Goal: Transaction & Acquisition: Book appointment/travel/reservation

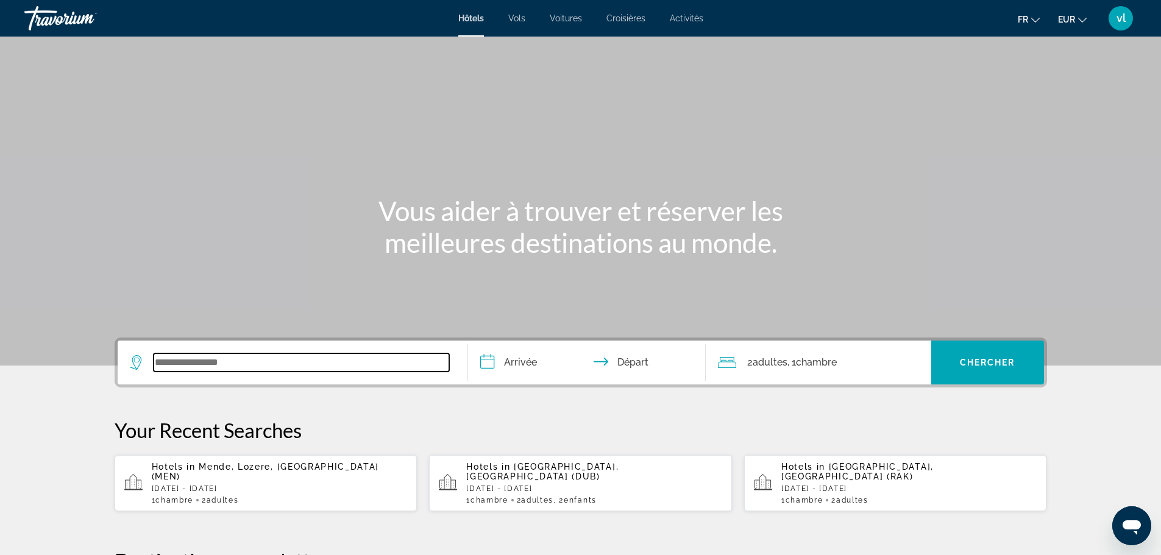
click at [176, 369] on input "Search widget" at bounding box center [302, 363] width 296 height 18
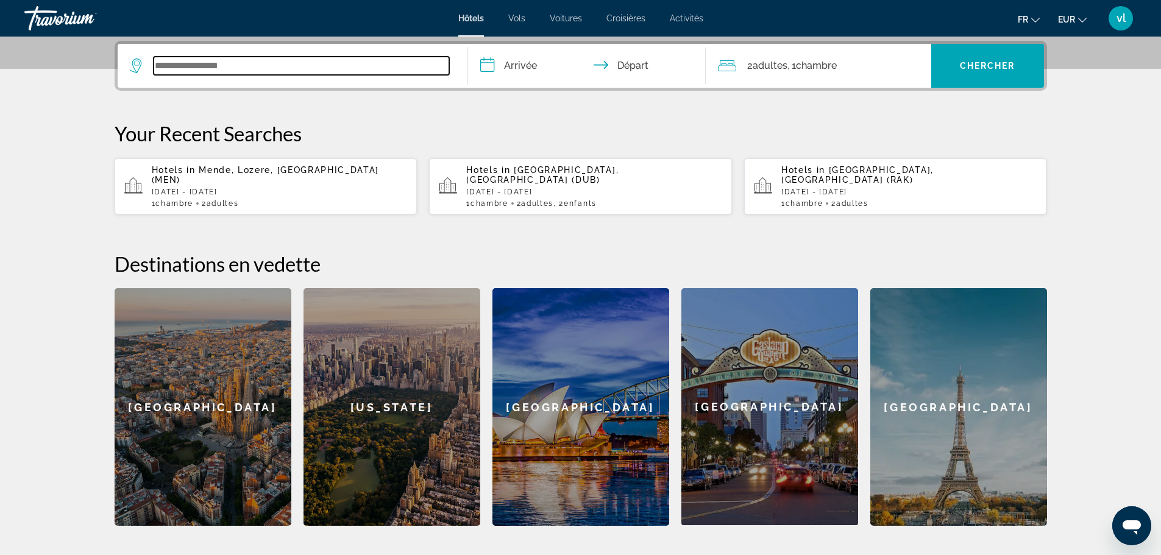
scroll to position [298, 0]
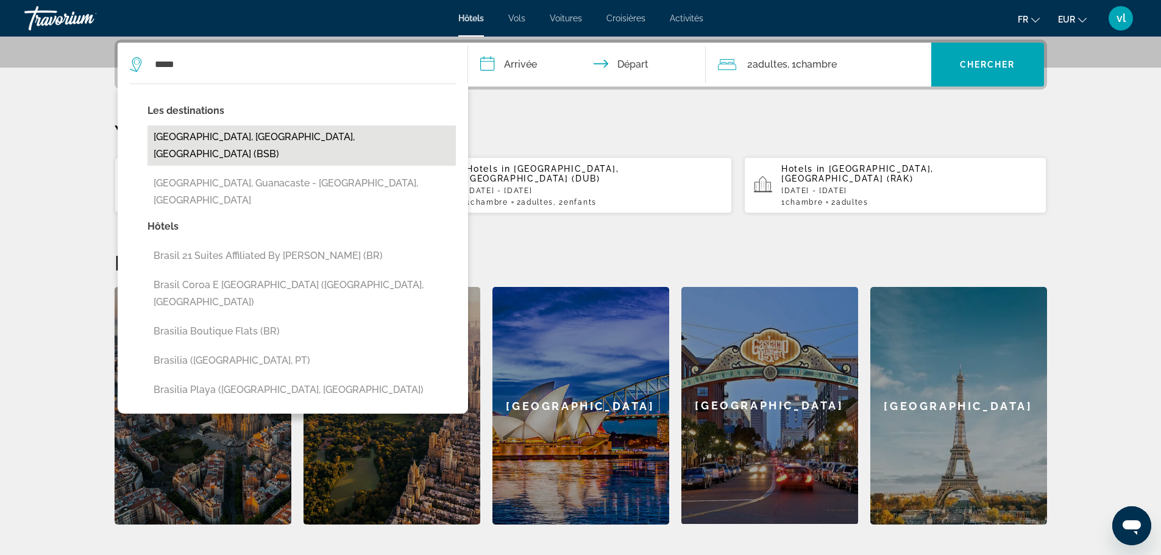
click at [212, 137] on button "[GEOGRAPHIC_DATA], [GEOGRAPHIC_DATA], [GEOGRAPHIC_DATA] (BSB)" at bounding box center [302, 146] width 308 height 40
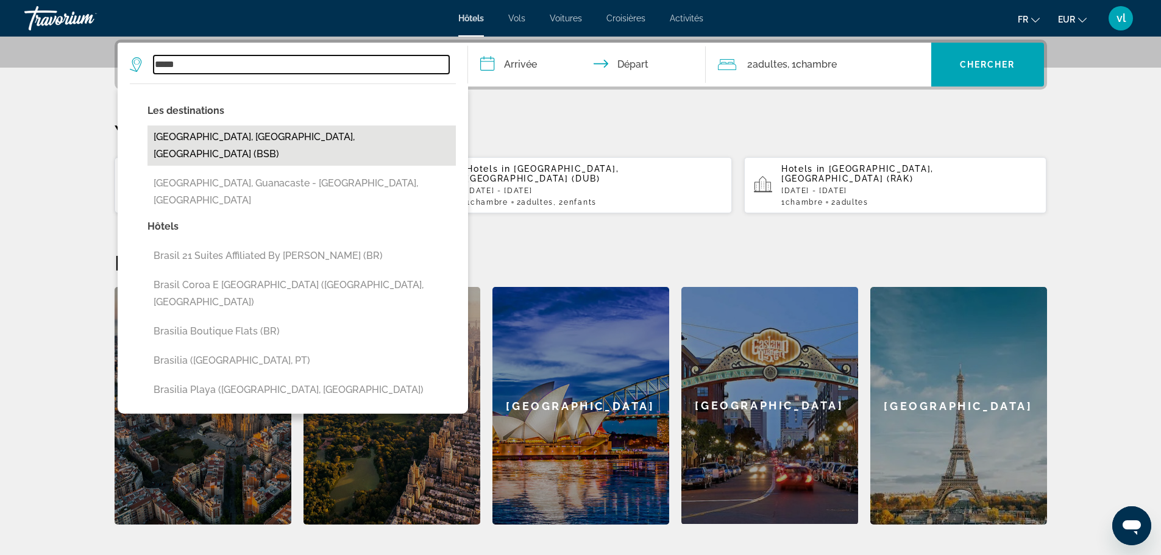
type input "**********"
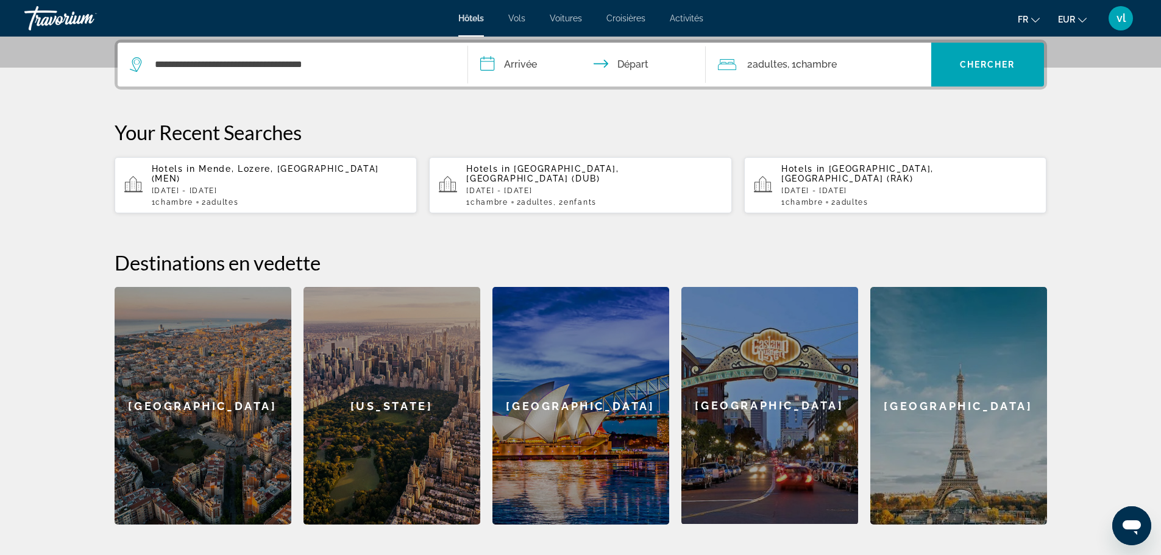
click at [492, 66] on input "**********" at bounding box center [589, 67] width 243 height 48
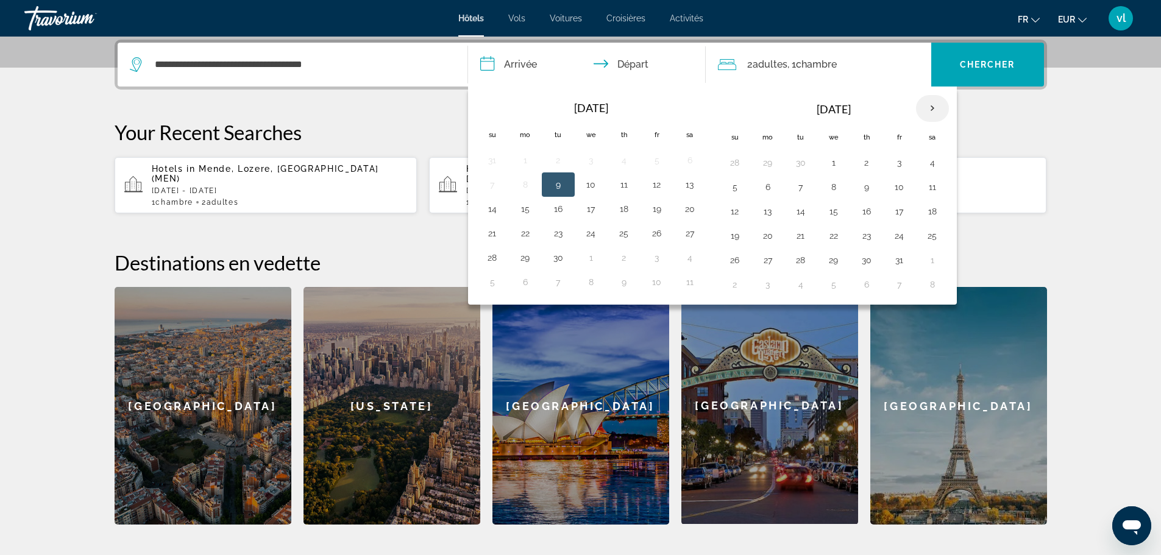
click at [935, 109] on th "Next month" at bounding box center [932, 108] width 33 height 27
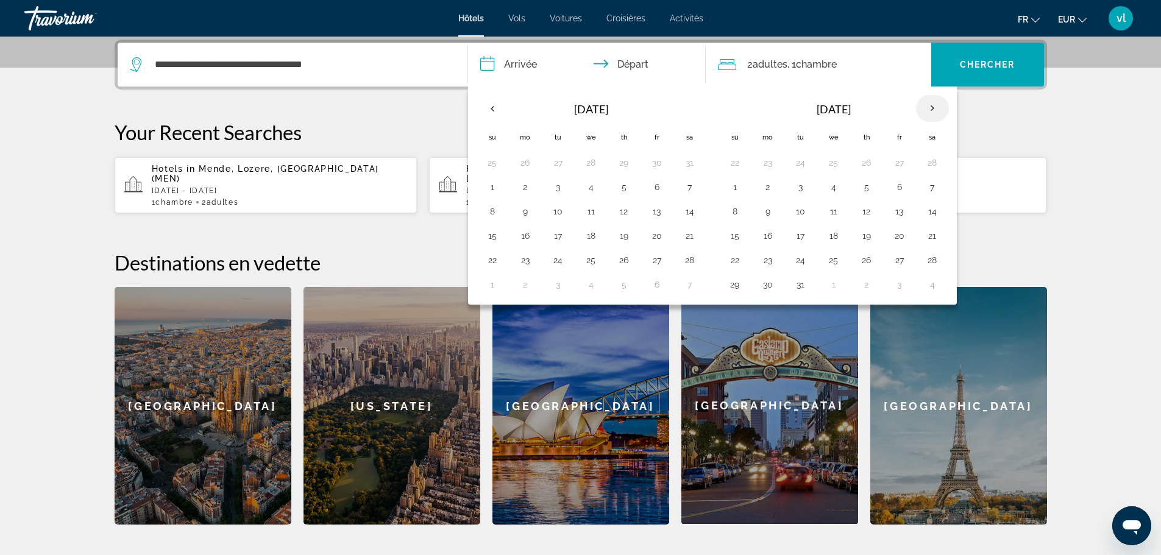
click at [935, 109] on th "Next month" at bounding box center [932, 108] width 33 height 27
click at [930, 185] on button "13" at bounding box center [933, 187] width 20 height 17
click at [897, 212] on button "19" at bounding box center [900, 211] width 20 height 17
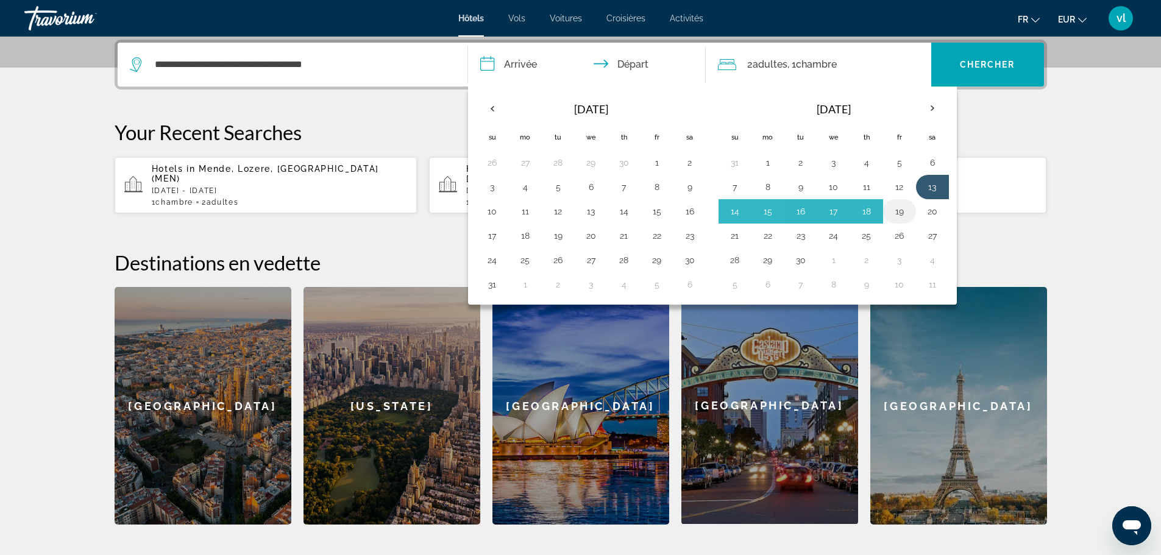
type input "**********"
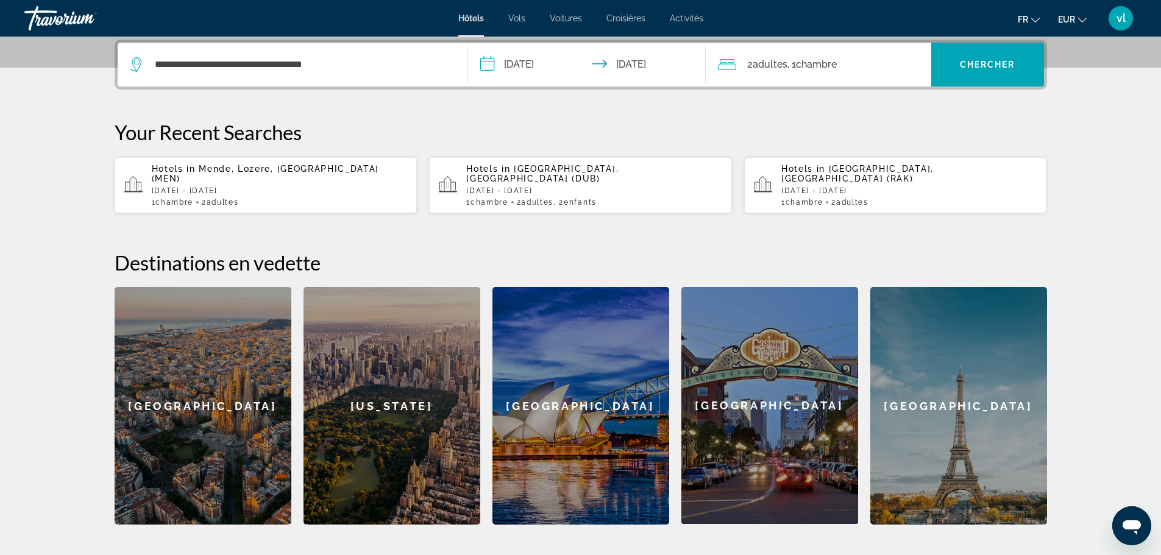
click at [791, 66] on span ", 1 Chambre pièces" at bounding box center [812, 64] width 49 height 17
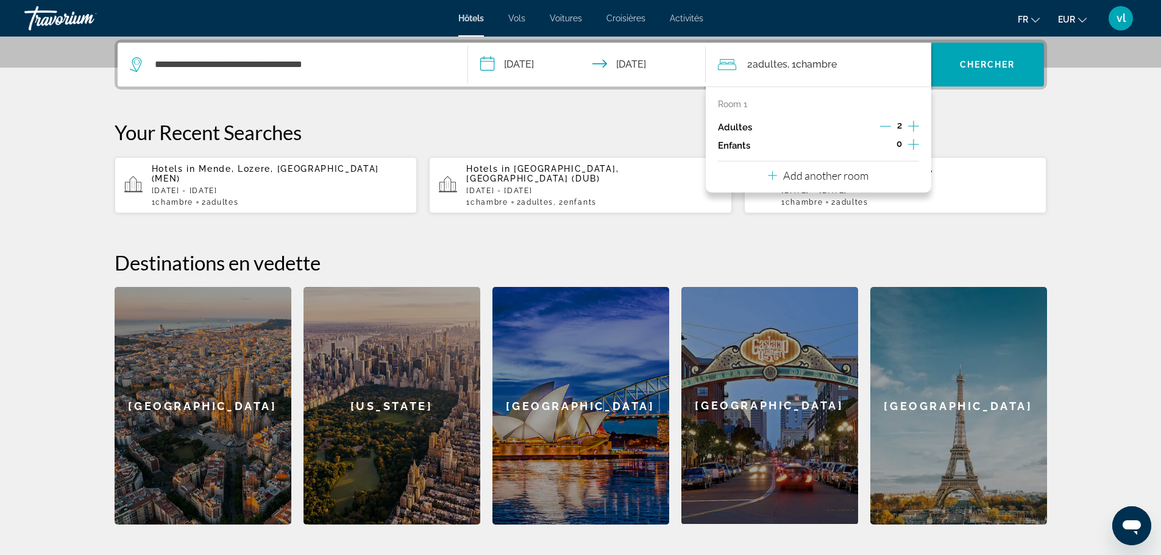
click at [913, 143] on icon "Increment children" at bounding box center [913, 144] width 11 height 11
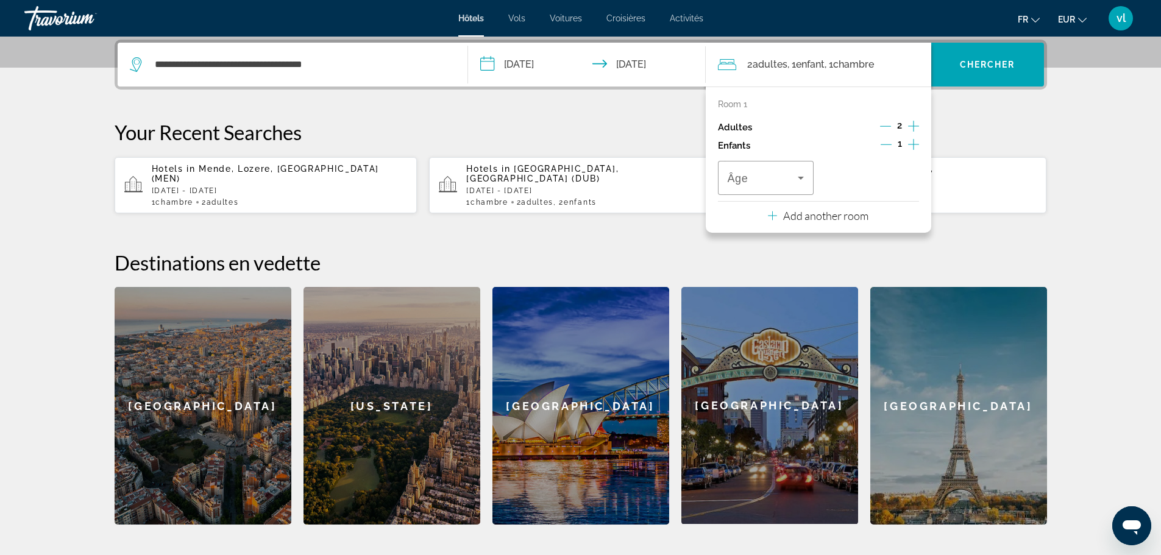
click at [913, 143] on icon "Increment children" at bounding box center [913, 144] width 11 height 11
click at [804, 176] on icon "Travelers: 2 adults, 2 children" at bounding box center [801, 178] width 15 height 15
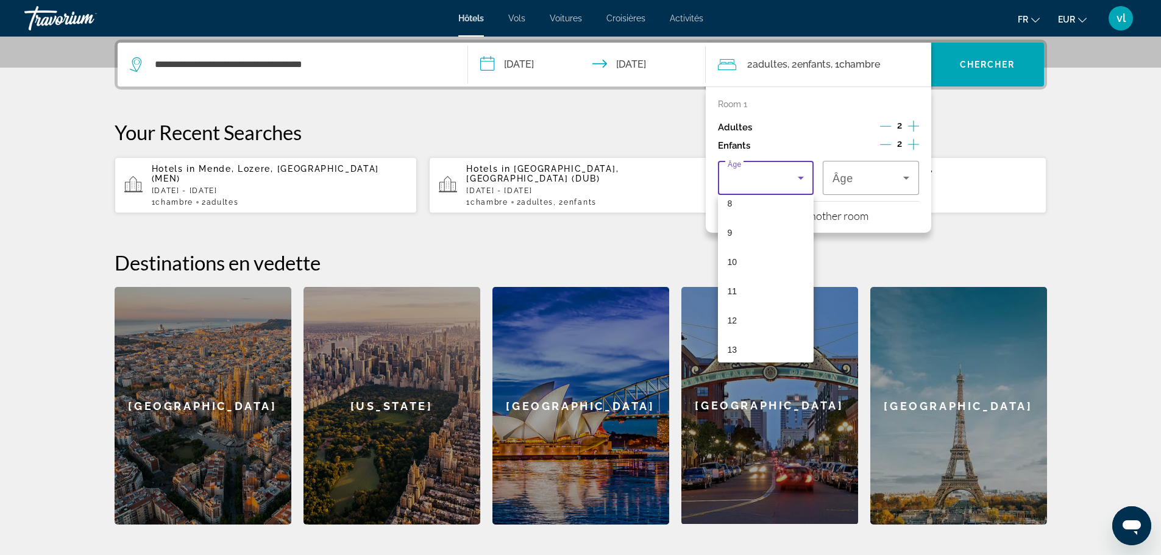
scroll to position [294, 0]
click at [774, 322] on mat-option "14" at bounding box center [766, 329] width 96 height 29
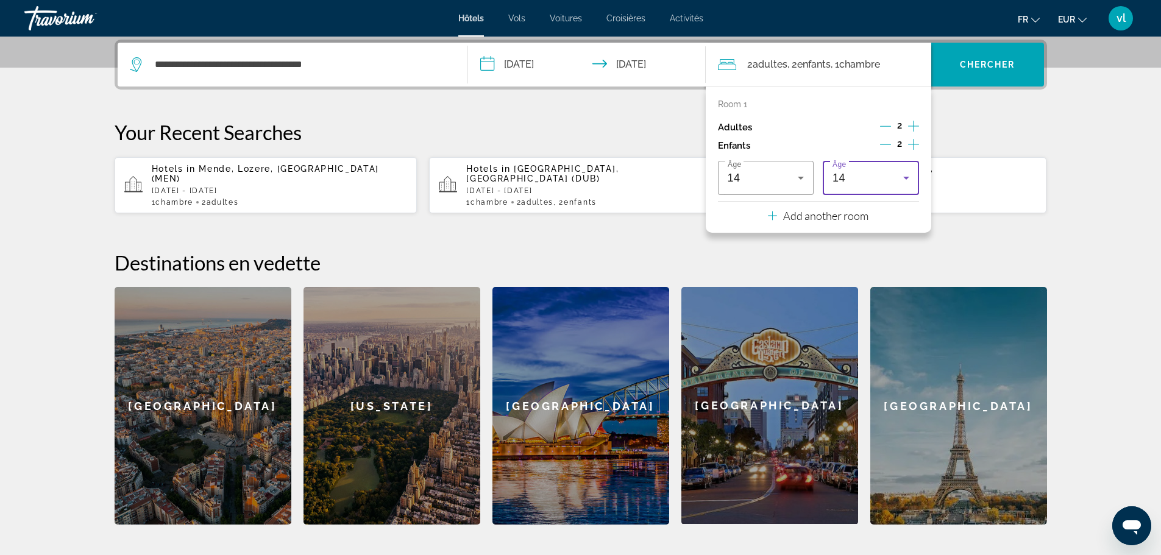
click at [908, 176] on icon "Travelers: 2 adults, 2 children" at bounding box center [906, 178] width 15 height 15
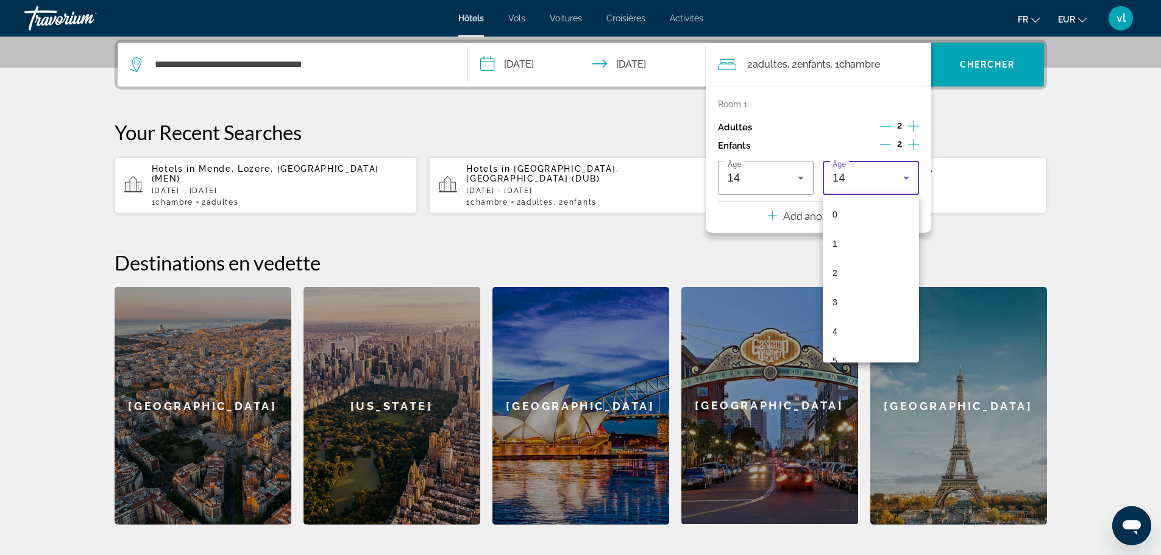
scroll to position [276, 0]
click at [857, 283] on mat-option "12" at bounding box center [871, 289] width 96 height 29
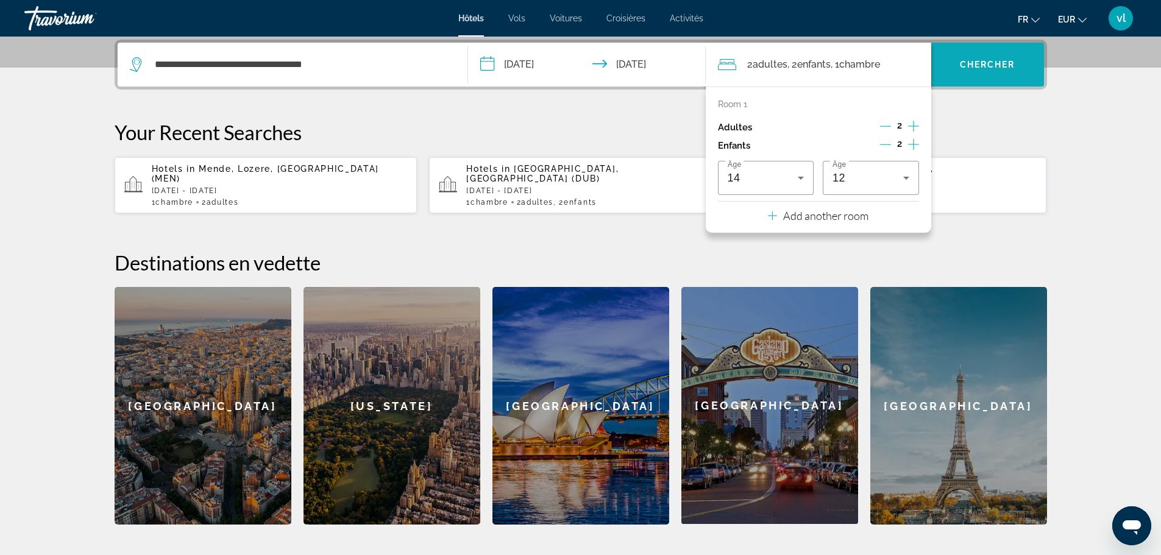
click at [958, 63] on span "Search widget" at bounding box center [988, 64] width 113 height 29
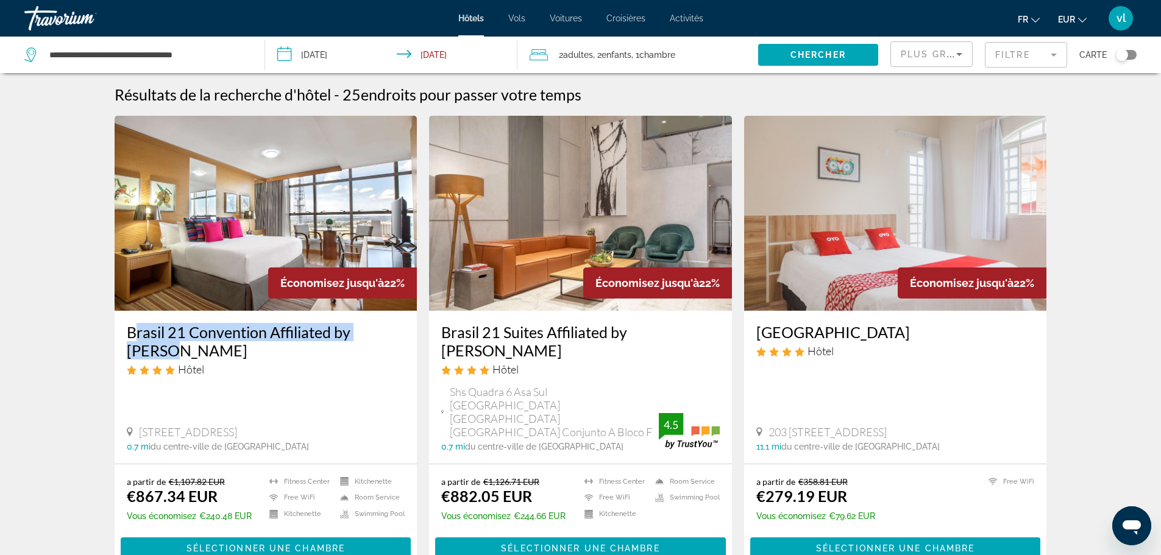
drag, startPoint x: 120, startPoint y: 333, endPoint x: 392, endPoint y: 336, distance: 271.9
click at [392, 336] on div "Brasil 21 Convention Affiliated by [PERSON_NAME] Hôtel Shs Quadra 6 Bloco B, Cr…" at bounding box center [266, 387] width 303 height 153
copy h3 "Brasil 21 Convention Affiliated by [PERSON_NAME]"
click at [209, 544] on span "Sélectionner une chambre" at bounding box center [266, 549] width 159 height 10
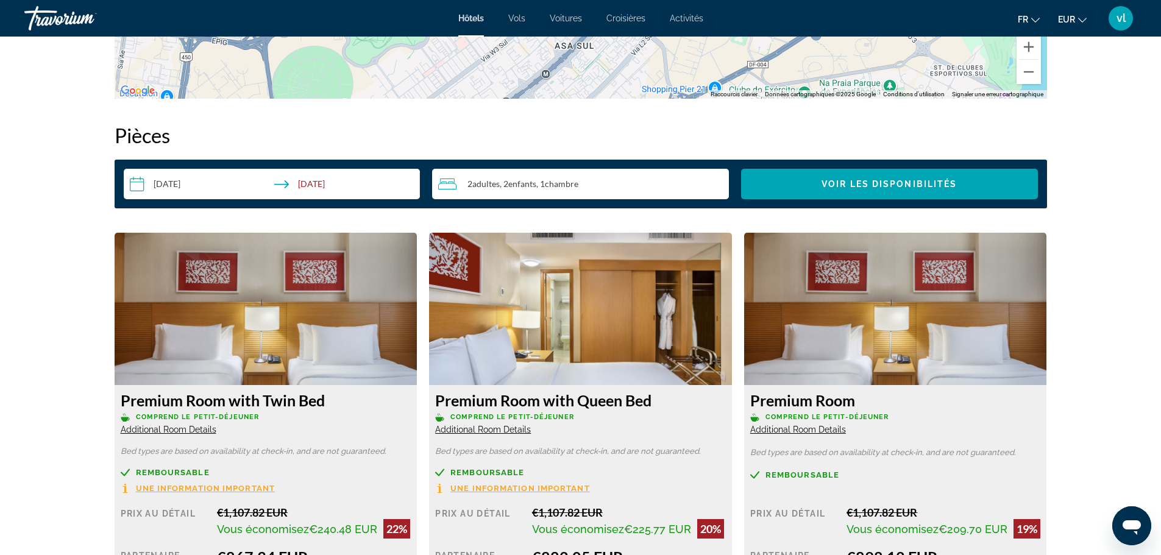
scroll to position [1506, 0]
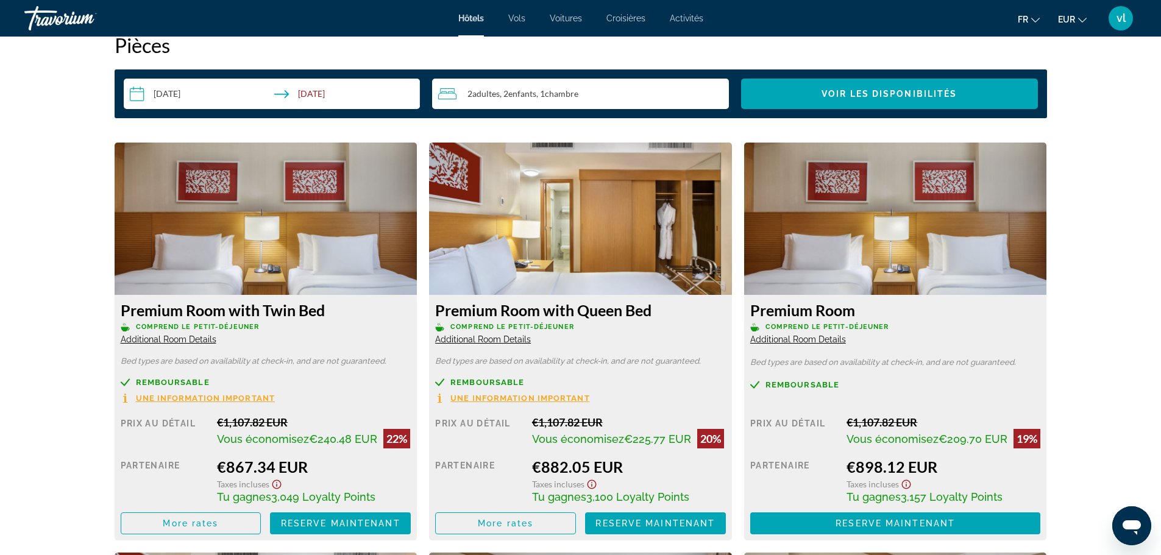
scroll to position [1586, 0]
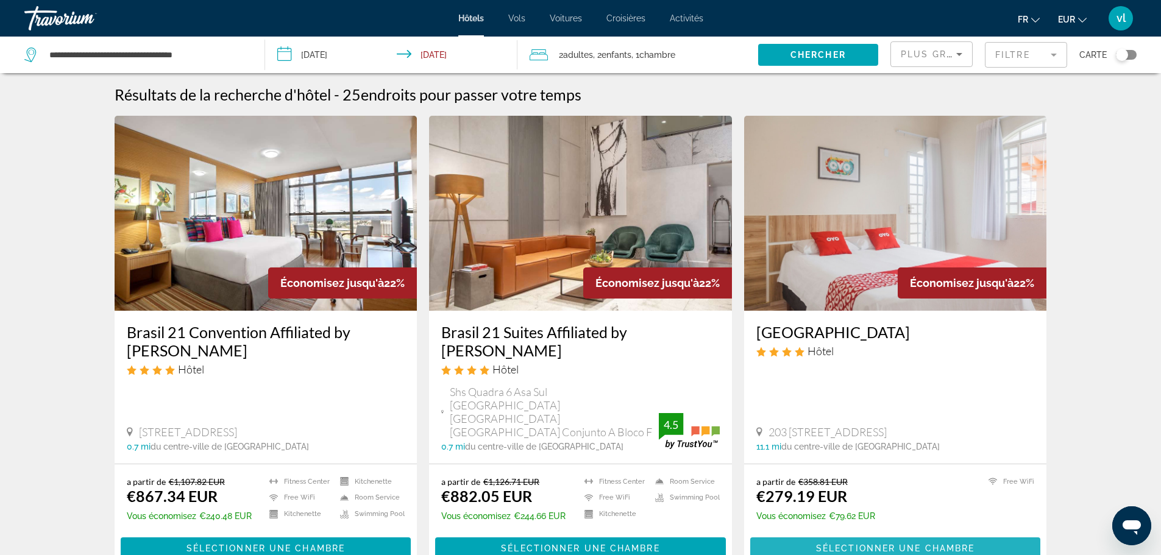
click at [849, 544] on span "Sélectionner une chambre" at bounding box center [895, 549] width 159 height 10
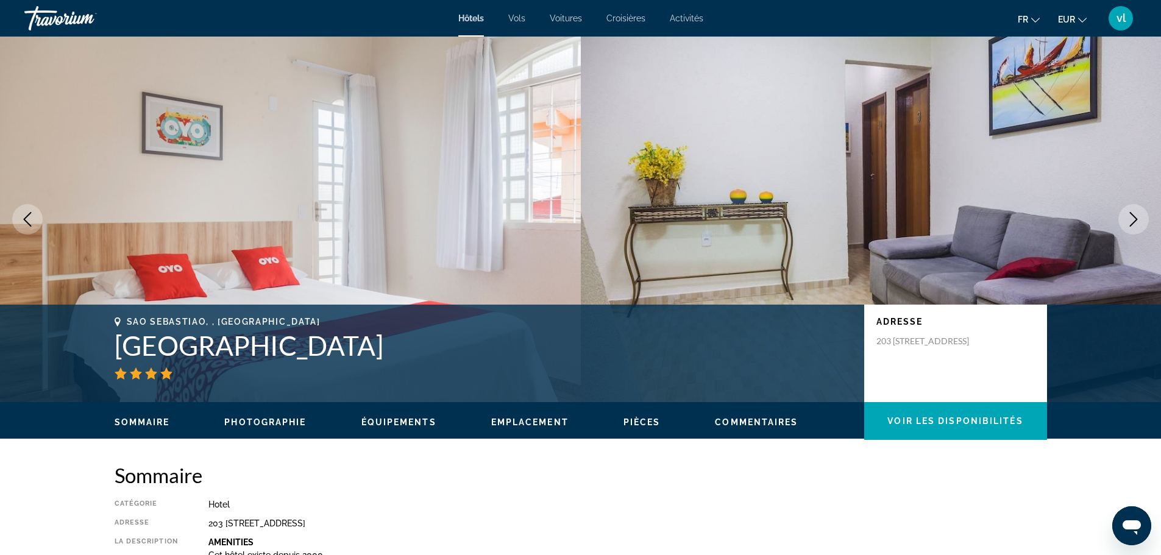
drag, startPoint x: 111, startPoint y: 341, endPoint x: 501, endPoint y: 349, distance: 389.7
click at [501, 349] on div "[GEOGRAPHIC_DATA], , [GEOGRAPHIC_DATA] [GEOGRAPHIC_DATA] [GEOGRAPHIC_DATA] Adre…" at bounding box center [581, 353] width 982 height 73
copy h1 "[GEOGRAPHIC_DATA]"
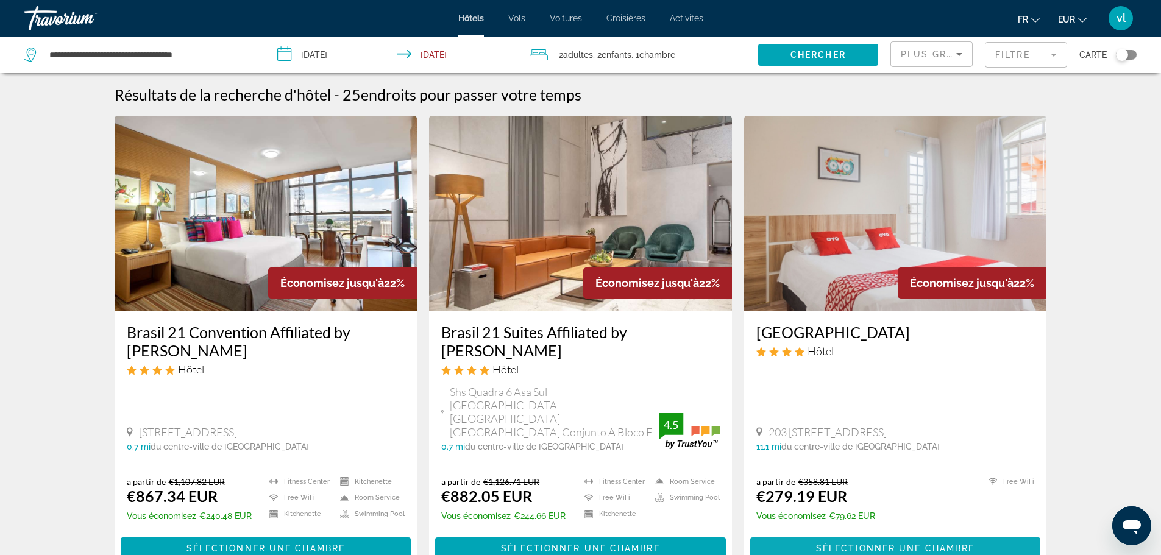
click at [830, 544] on span "Sélectionner une chambre" at bounding box center [895, 549] width 159 height 10
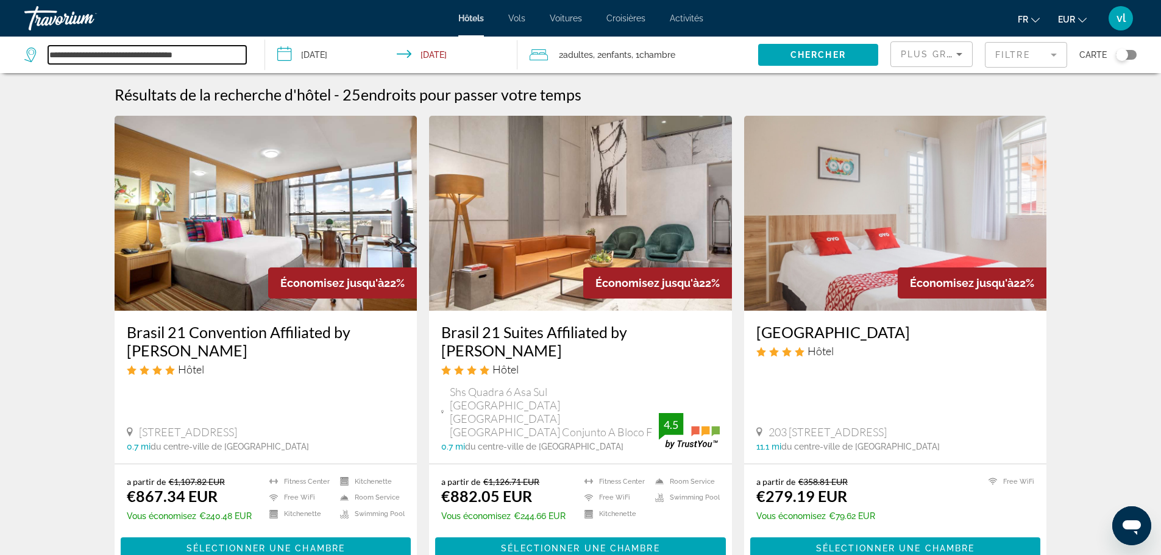
drag, startPoint x: 203, startPoint y: 49, endPoint x: 36, endPoint y: 54, distance: 167.1
click at [36, 54] on div "**********" at bounding box center [135, 55] width 222 height 18
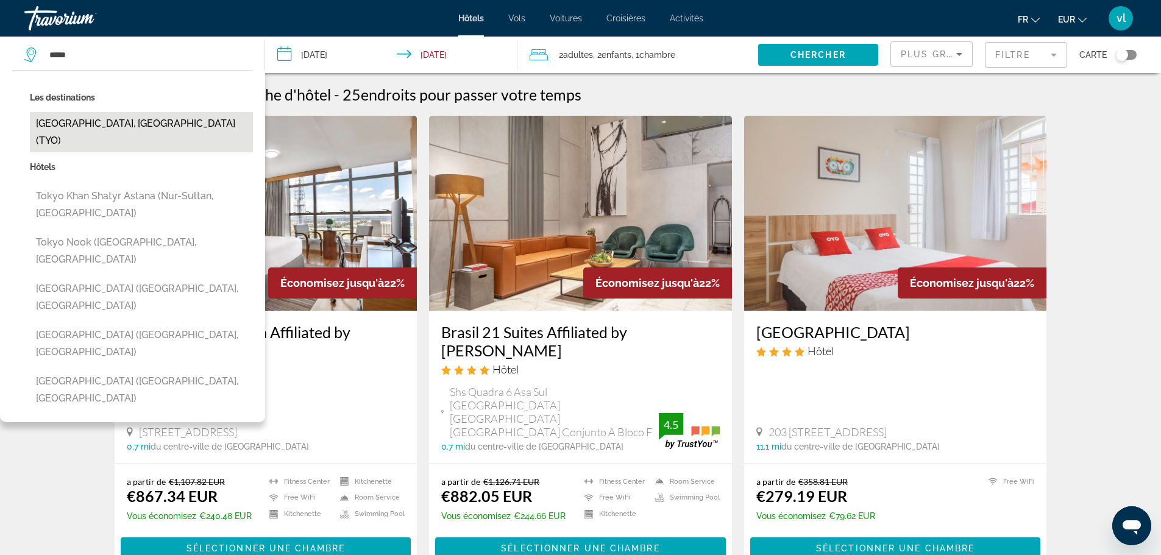
click at [131, 123] on button "[GEOGRAPHIC_DATA], [GEOGRAPHIC_DATA] (TYO)" at bounding box center [141, 132] width 223 height 40
type input "**********"
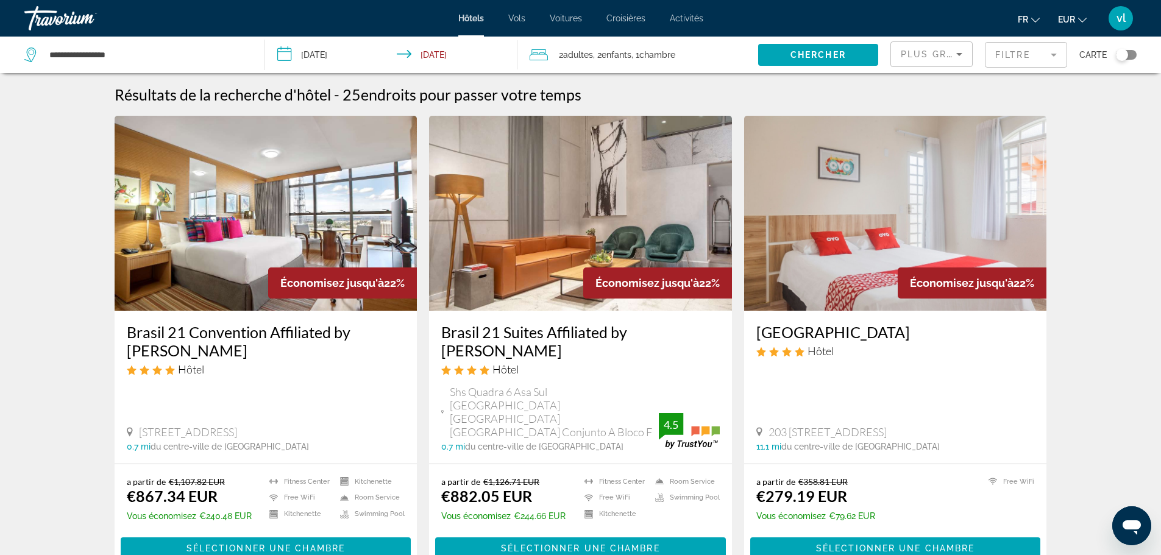
click at [346, 54] on input "**********" at bounding box center [394, 57] width 258 height 40
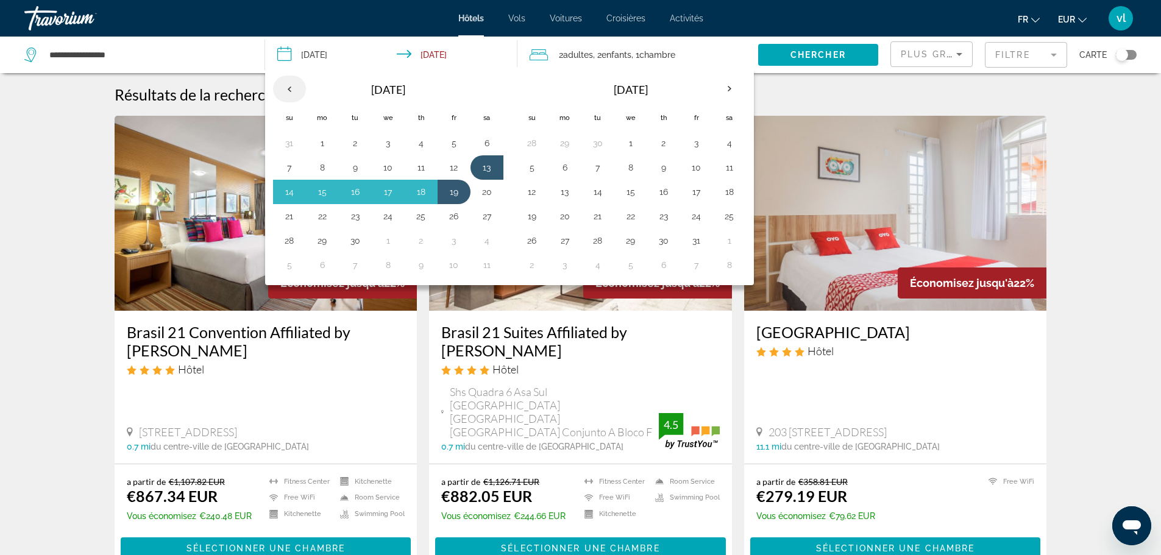
click at [295, 88] on th "Previous month" at bounding box center [289, 89] width 33 height 27
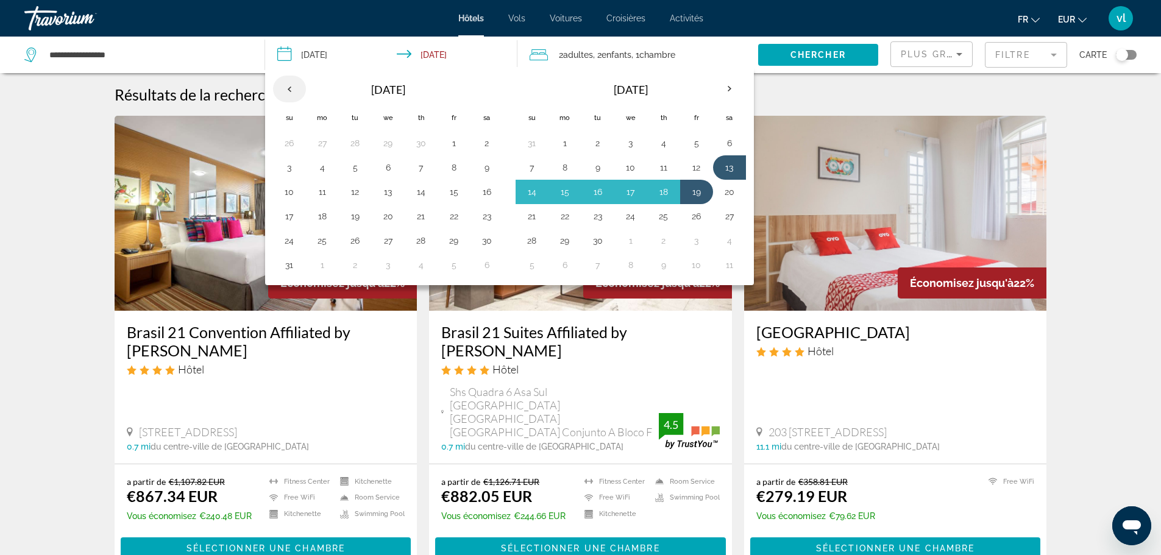
click at [295, 88] on th "Previous month" at bounding box center [289, 89] width 33 height 27
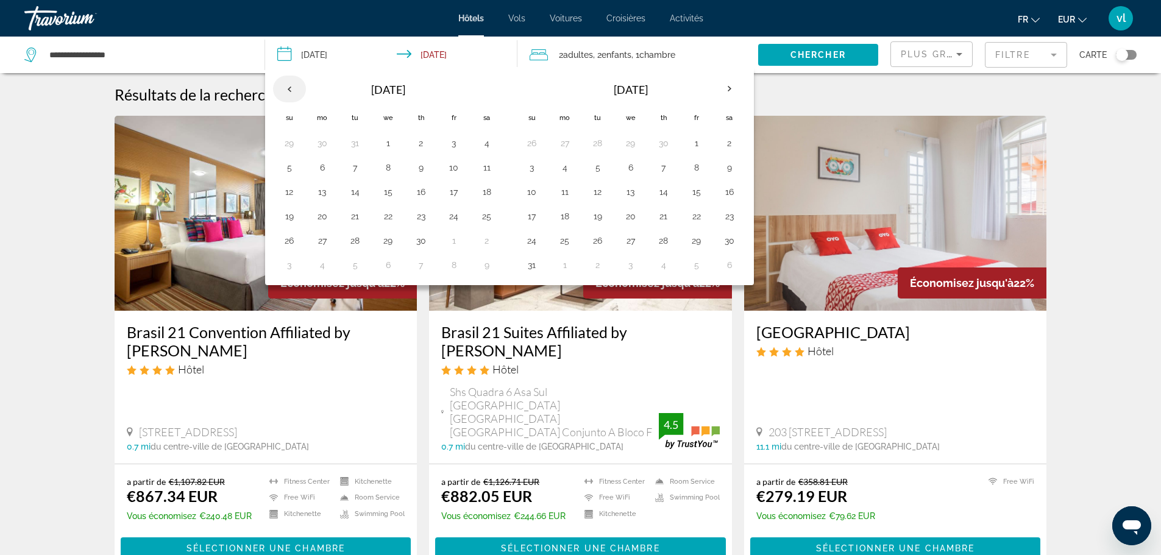
click at [295, 88] on th "Previous month" at bounding box center [289, 89] width 33 height 27
click at [454, 215] on button "20" at bounding box center [454, 216] width 20 height 17
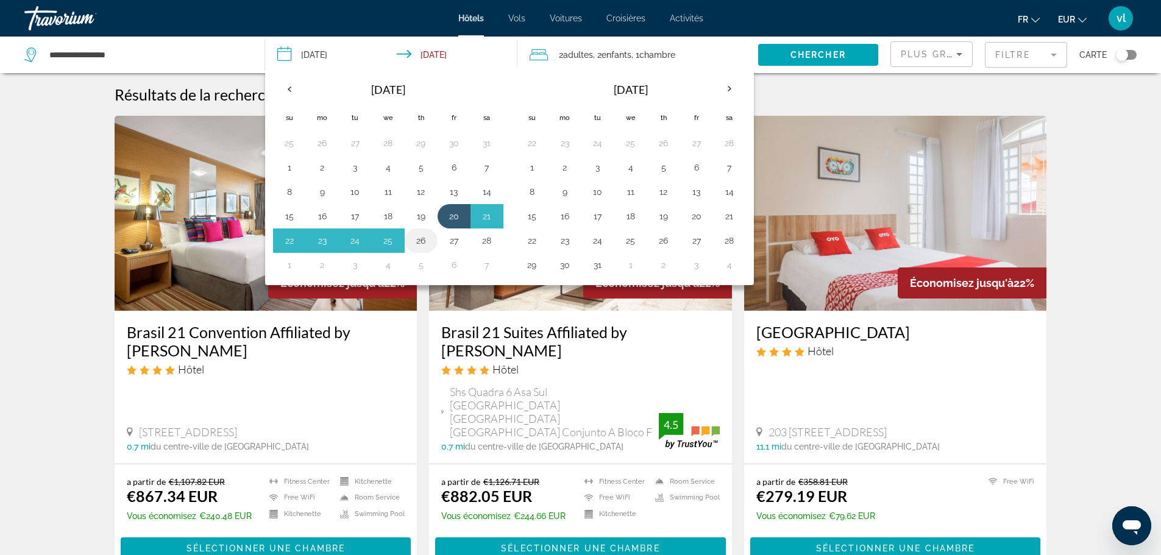
click at [426, 238] on button "26" at bounding box center [422, 240] width 20 height 17
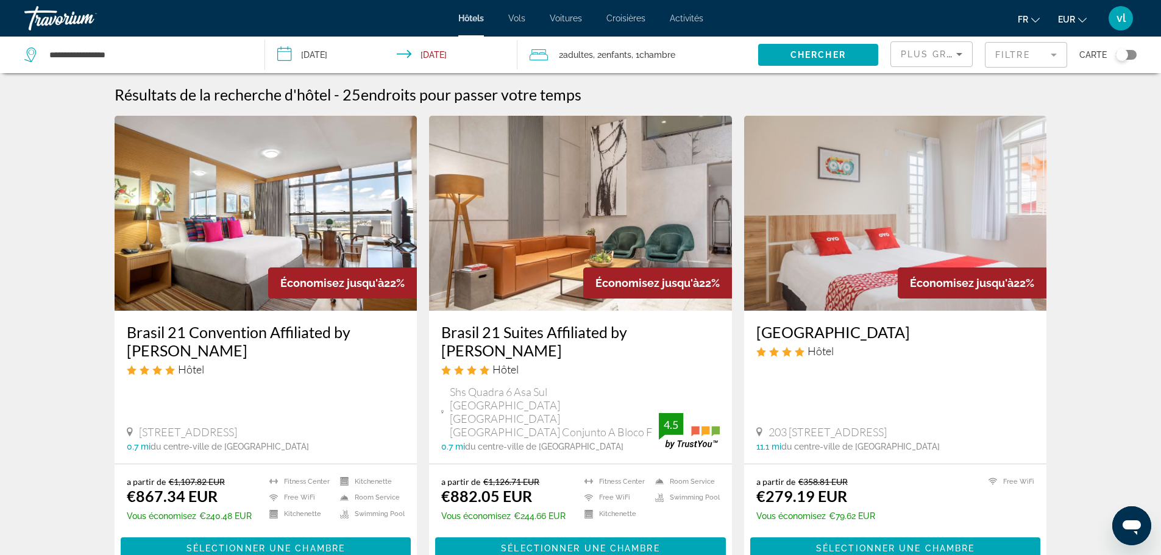
click at [346, 55] on input "**********" at bounding box center [394, 57] width 258 height 40
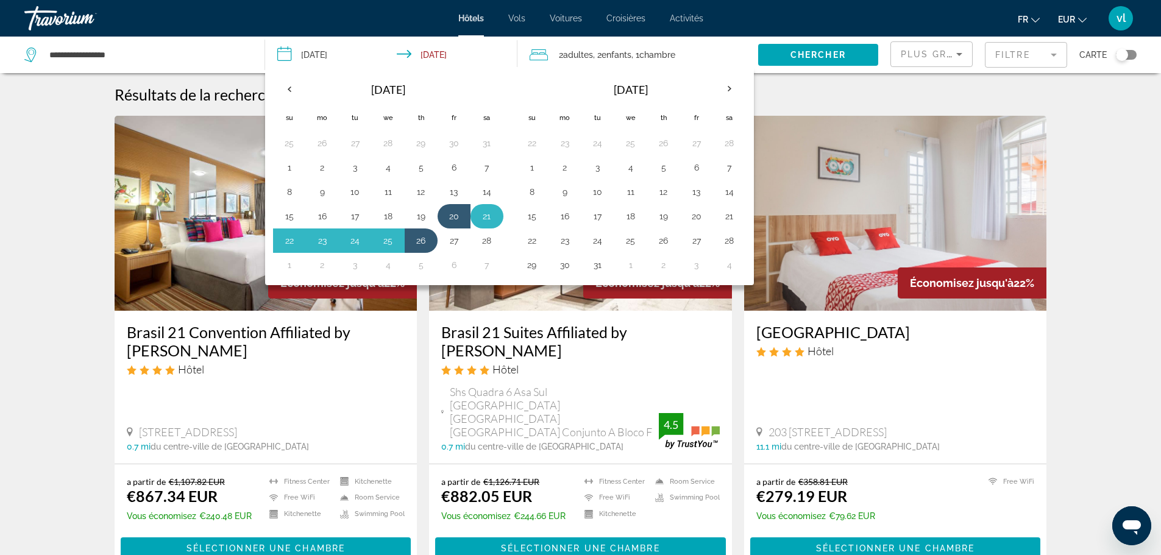
click at [487, 216] on button "21" at bounding box center [487, 216] width 20 height 17
click at [423, 243] on button "26" at bounding box center [422, 240] width 20 height 17
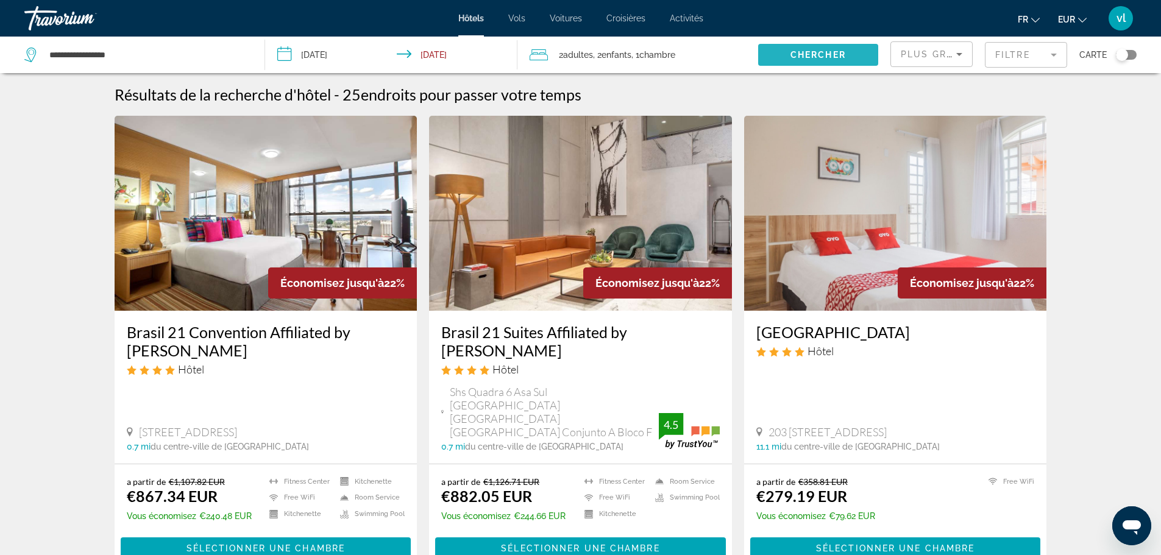
click at [794, 57] on span "Chercher" at bounding box center [818, 55] width 55 height 10
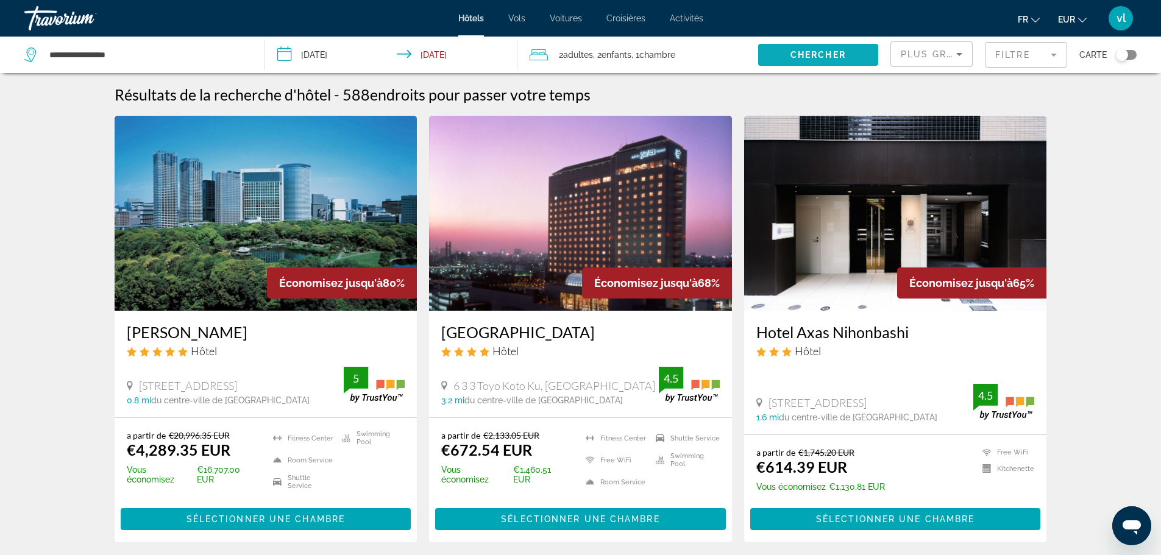
drag, startPoint x: 794, startPoint y: 57, endPoint x: 810, endPoint y: 43, distance: 20.8
click at [810, 44] on button "Chercher" at bounding box center [818, 55] width 120 height 22
drag, startPoint x: 754, startPoint y: 332, endPoint x: 917, endPoint y: 334, distance: 163.4
click at [917, 334] on div "Hotel Axas Nihonbashi Hôtel 20 12 Nihonbashi Hakozakicho, [GEOGRAPHIC_DATA] 1.6…" at bounding box center [895, 373] width 303 height 124
copy h3 "Hotel Axas Nihonbashi"
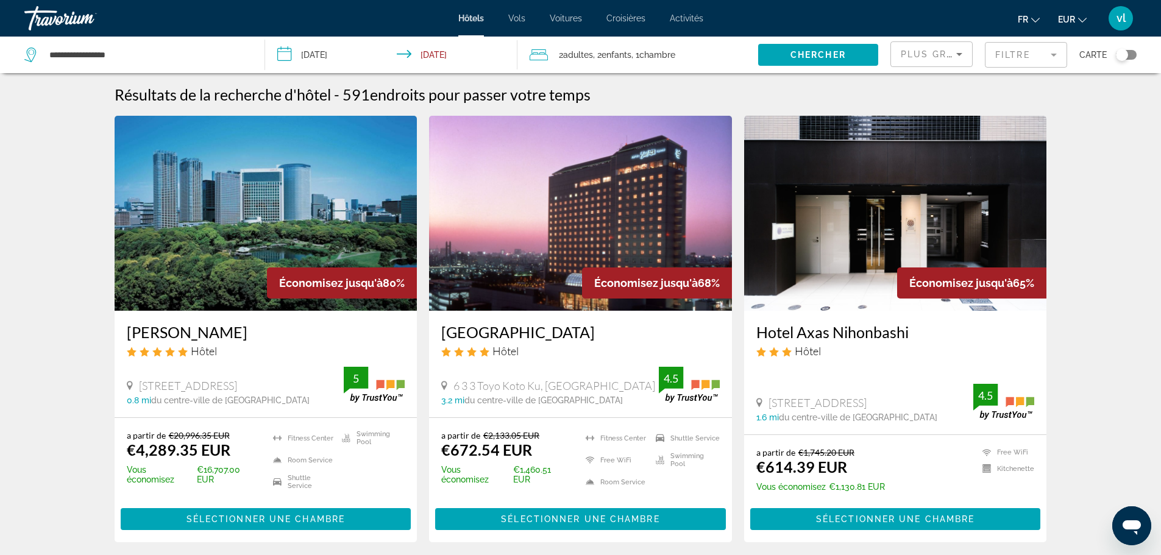
click at [451, 59] on input "**********" at bounding box center [394, 57] width 258 height 40
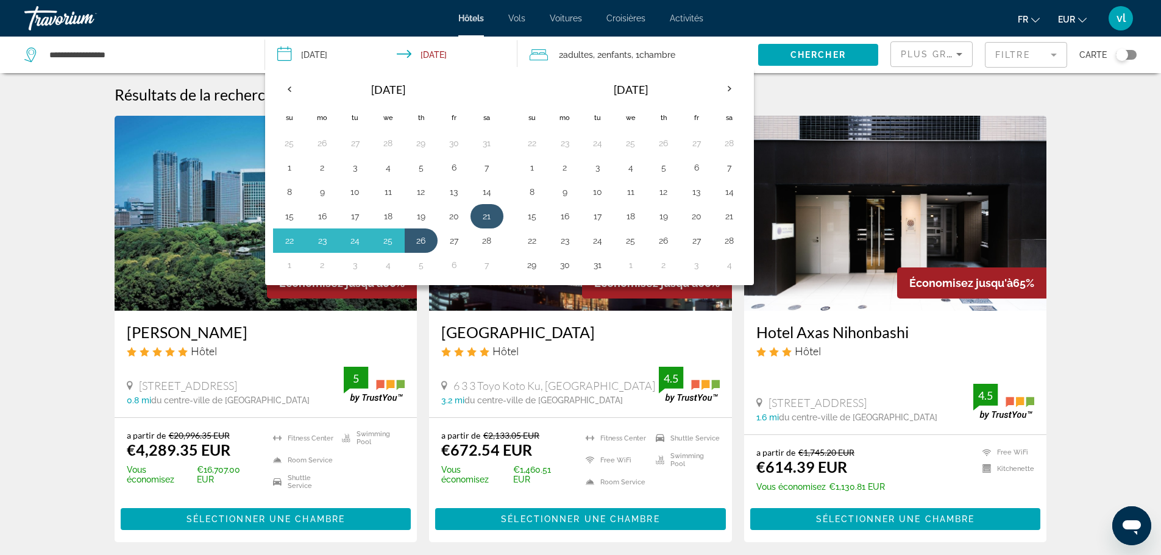
click at [490, 212] on button "21" at bounding box center [487, 216] width 20 height 17
click at [455, 240] on button "27" at bounding box center [454, 240] width 20 height 17
type input "**********"
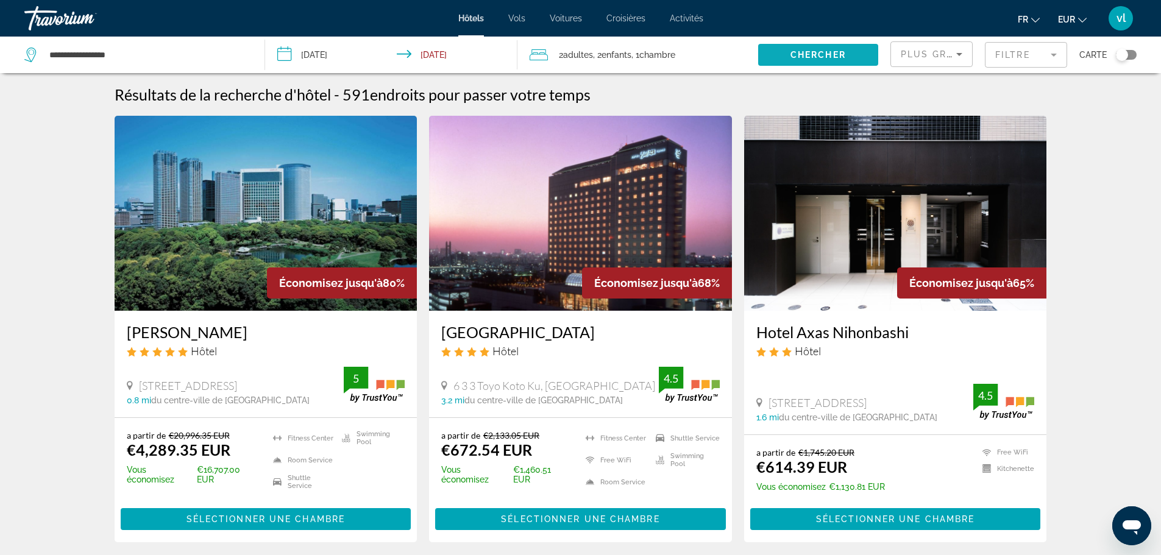
click at [776, 51] on span "Search widget" at bounding box center [818, 54] width 120 height 29
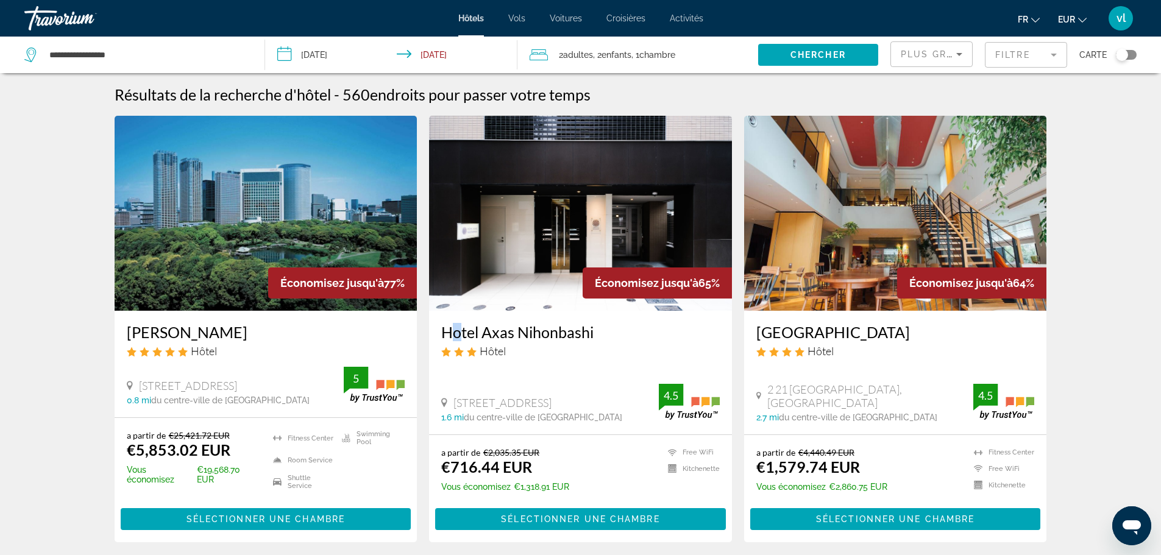
drag, startPoint x: 439, startPoint y: 332, endPoint x: 454, endPoint y: 338, distance: 15.9
click at [454, 338] on div "Hotel Axas Nihonbashi Hôtel 20 12 Nihonbashi Hakozakicho, [GEOGRAPHIC_DATA] 1.6…" at bounding box center [580, 373] width 303 height 124
click at [569, 518] on span "Sélectionner une chambre" at bounding box center [580, 520] width 159 height 10
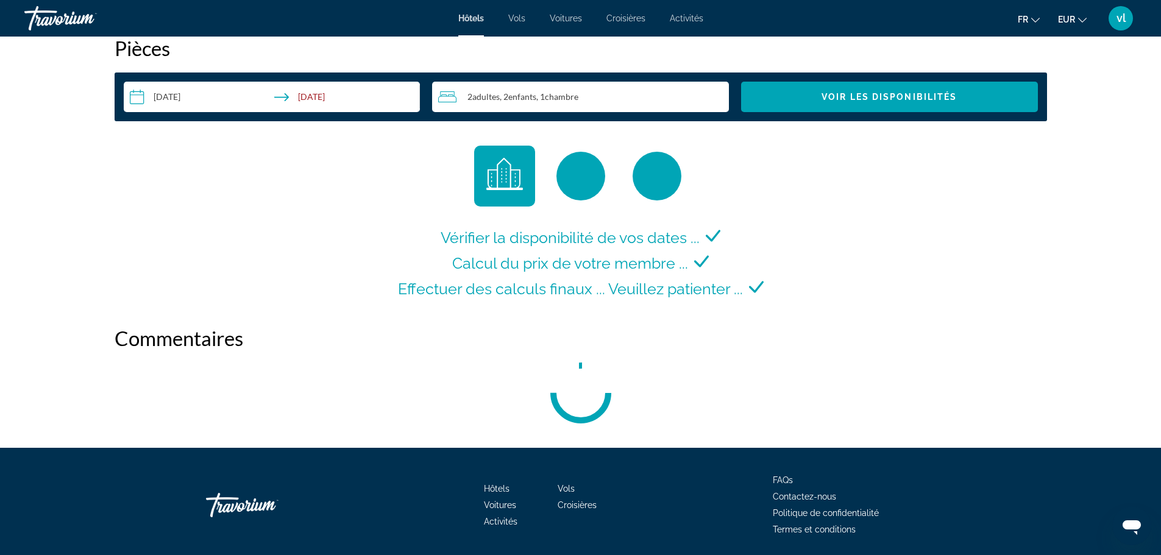
scroll to position [1588, 0]
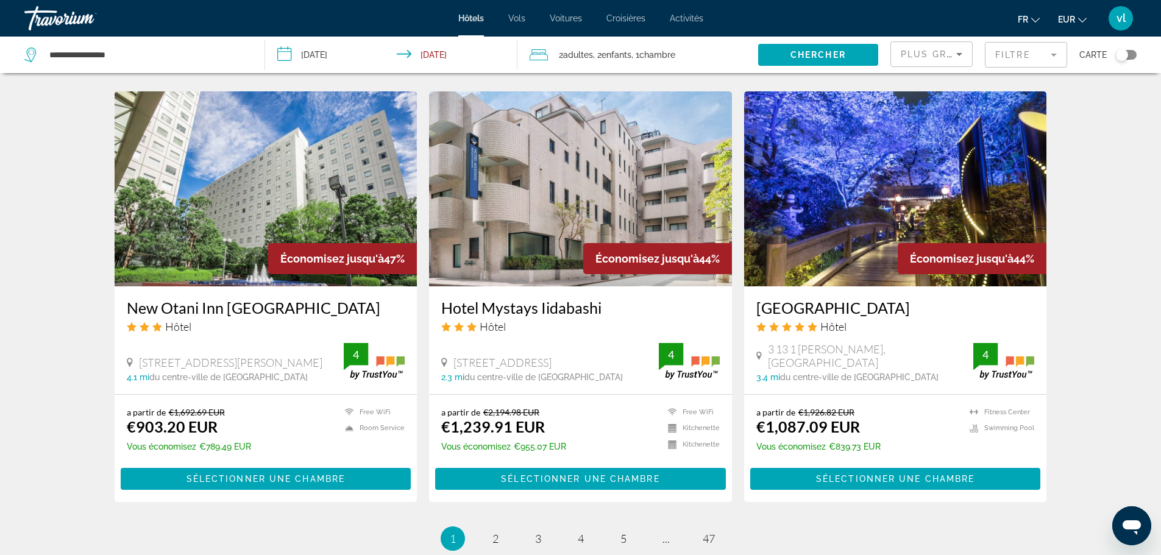
scroll to position [1397, 0]
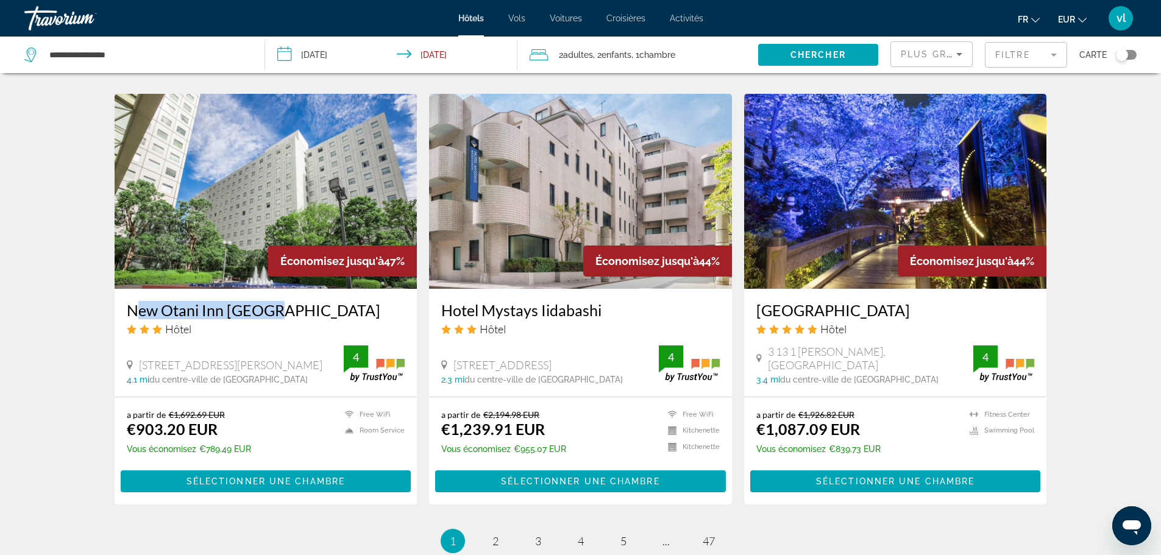
drag, startPoint x: 123, startPoint y: 273, endPoint x: 283, endPoint y: 278, distance: 161.0
click at [283, 289] on div "New Otani Inn [GEOGRAPHIC_DATA] Hôtel 1 6 2 [GEOGRAPHIC_DATA], [GEOGRAPHIC_DATA…" at bounding box center [266, 343] width 303 height 108
click at [261, 301] on h3 "New Otani Inn [GEOGRAPHIC_DATA]" at bounding box center [266, 310] width 279 height 18
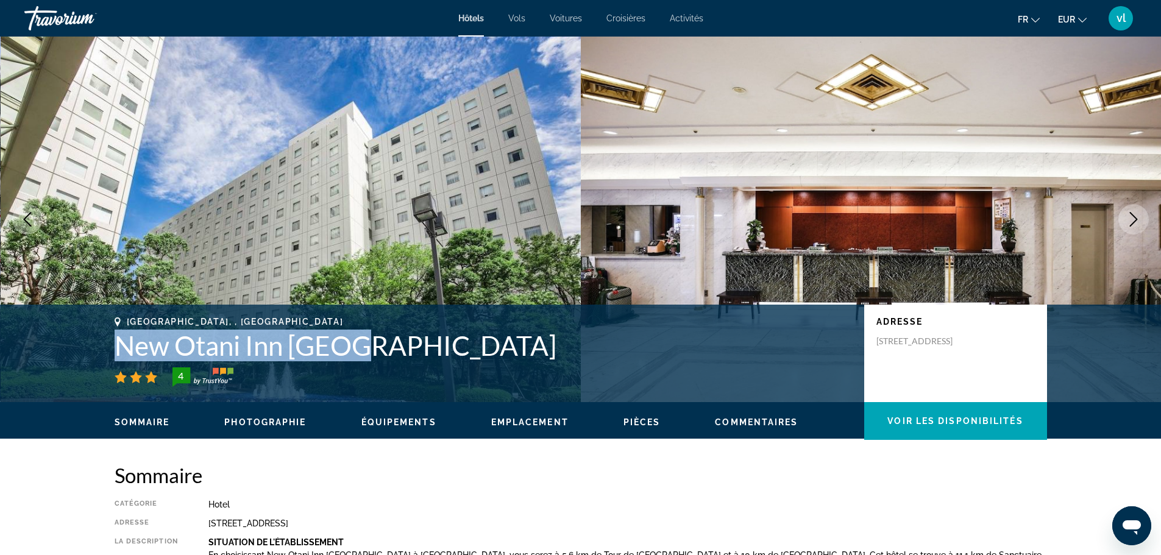
drag, startPoint x: 107, startPoint y: 348, endPoint x: 360, endPoint y: 352, distance: 253.7
click at [360, 352] on div "[GEOGRAPHIC_DATA], , [GEOGRAPHIC_DATA] New Otani Inn [GEOGRAPHIC_DATA] 4 Adress…" at bounding box center [581, 353] width 982 height 73
copy h1 "New Otani Inn [GEOGRAPHIC_DATA]"
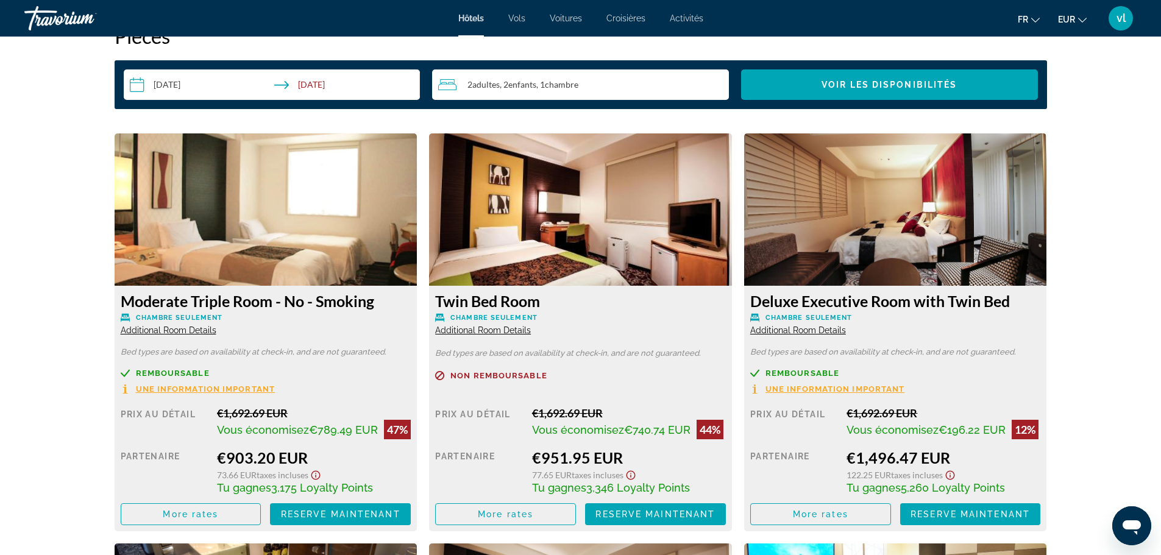
scroll to position [1599, 0]
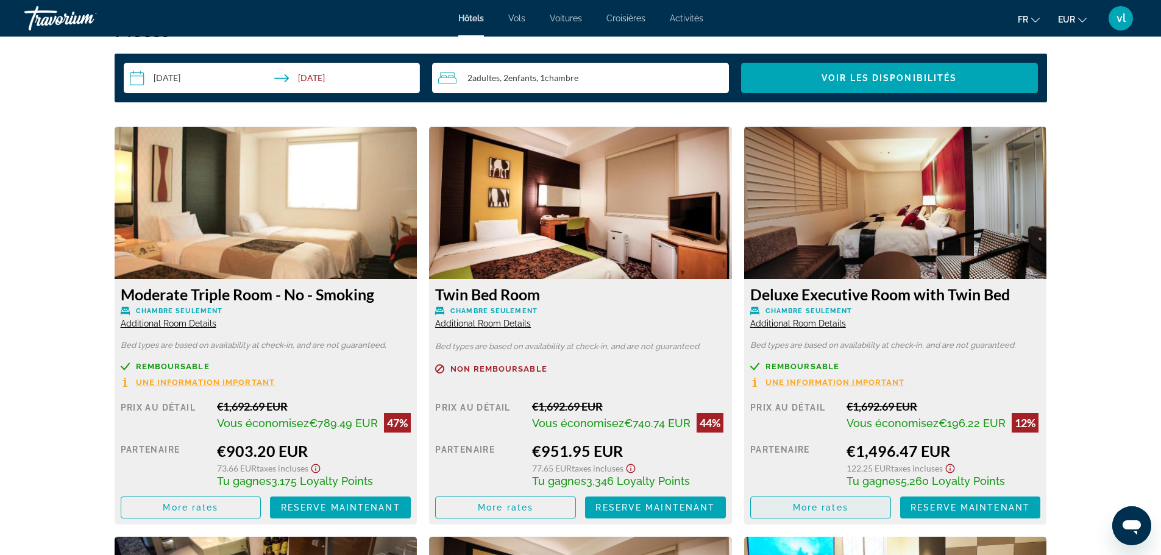
click at [821, 510] on span "More rates" at bounding box center [820, 508] width 55 height 10
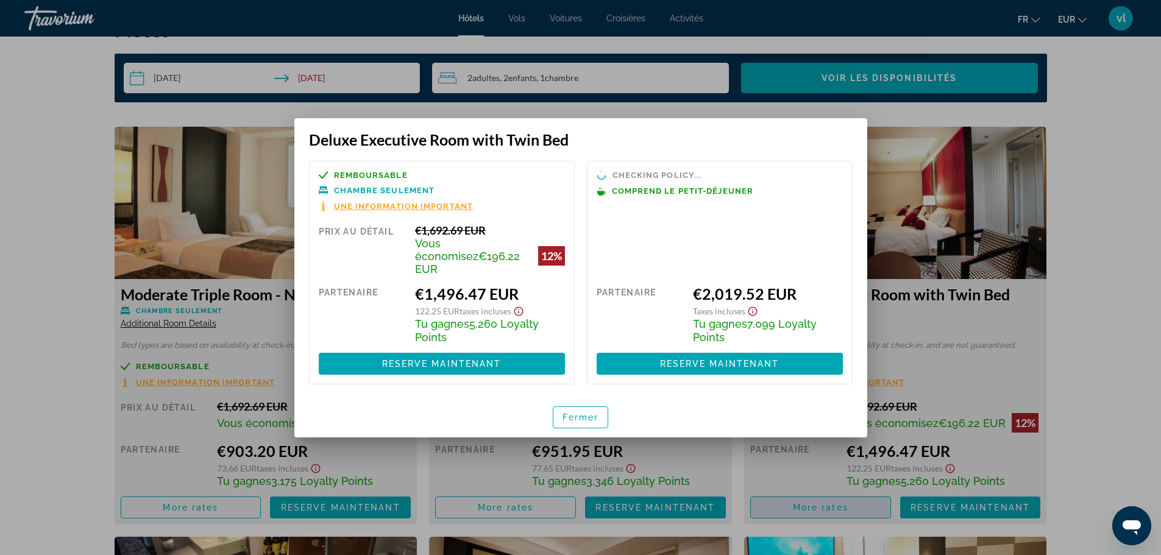
scroll to position [0, 0]
click at [572, 415] on span "Fermer" at bounding box center [581, 418] width 37 height 10
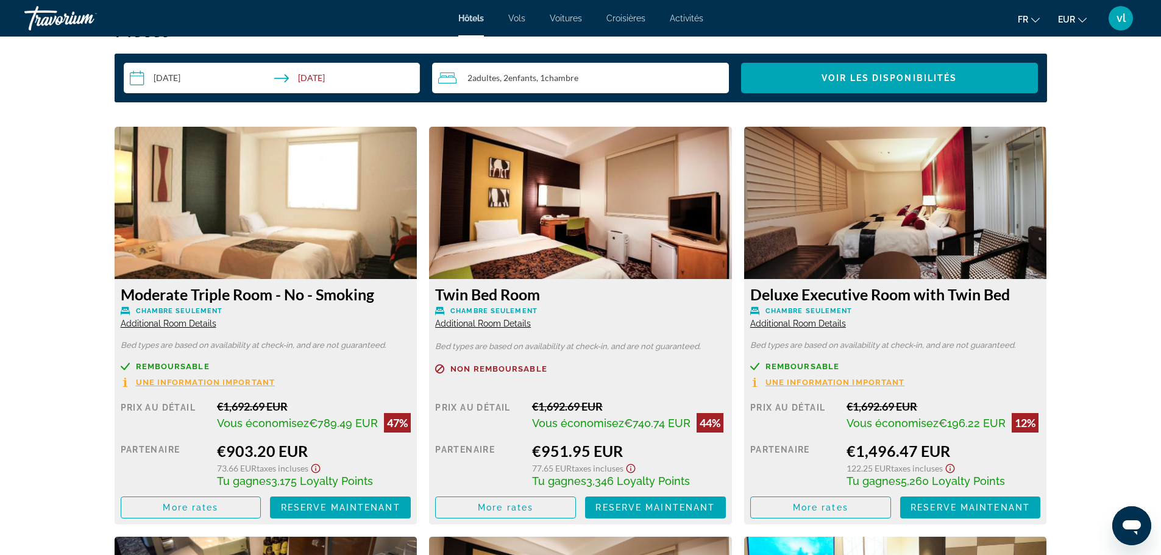
scroll to position [1599, 0]
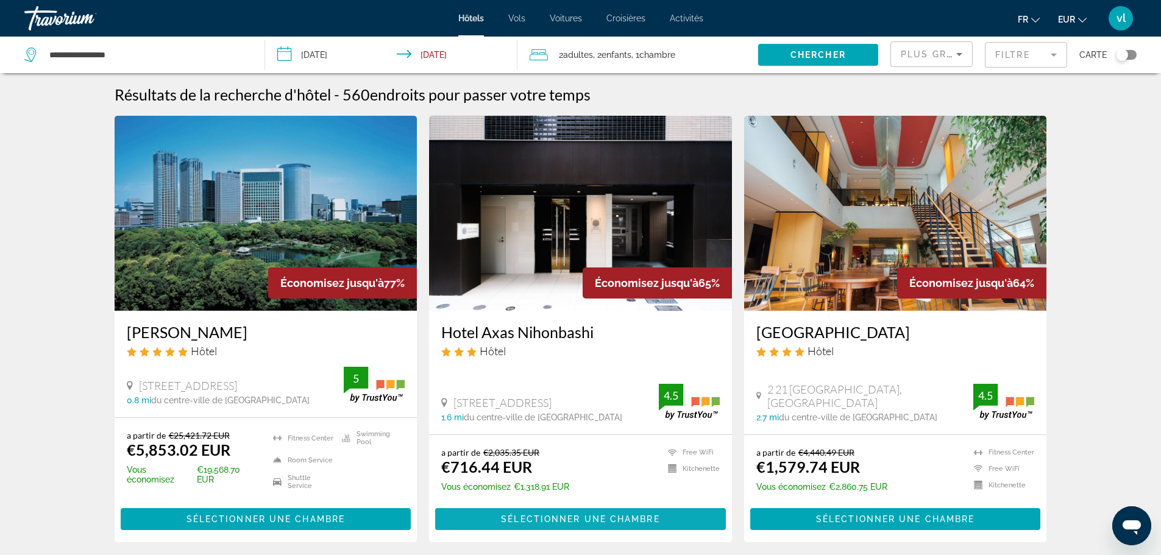
click at [585, 522] on span "Sélectionner une chambre" at bounding box center [580, 520] width 159 height 10
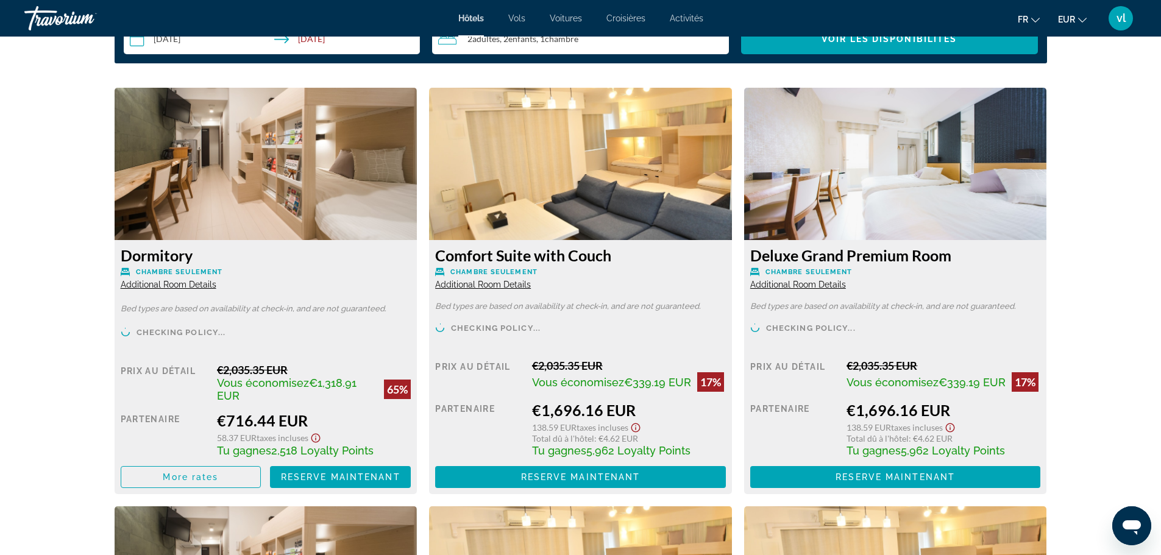
scroll to position [1642, 0]
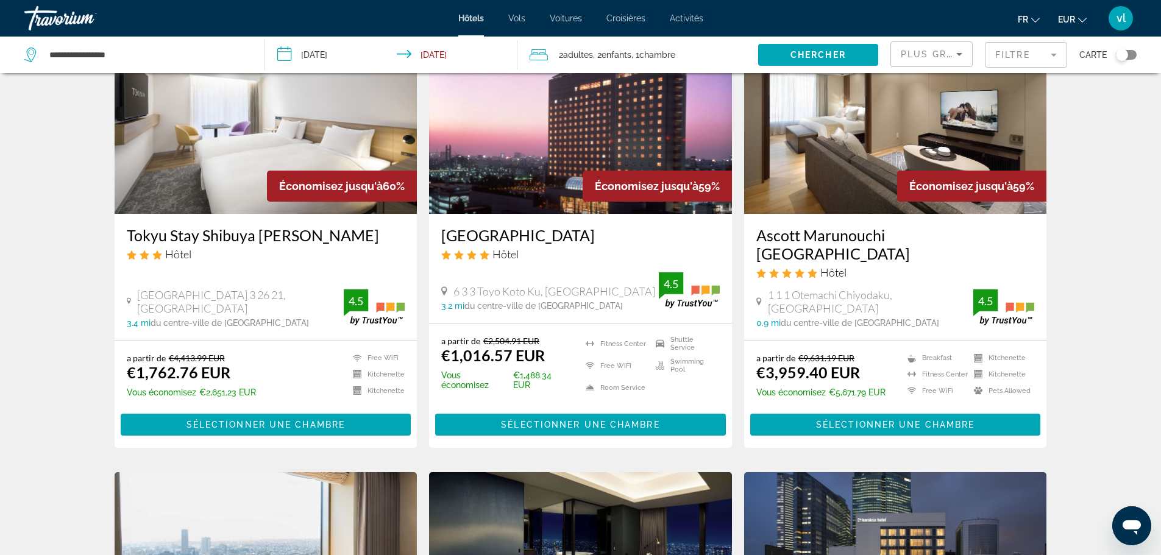
scroll to position [558, 0]
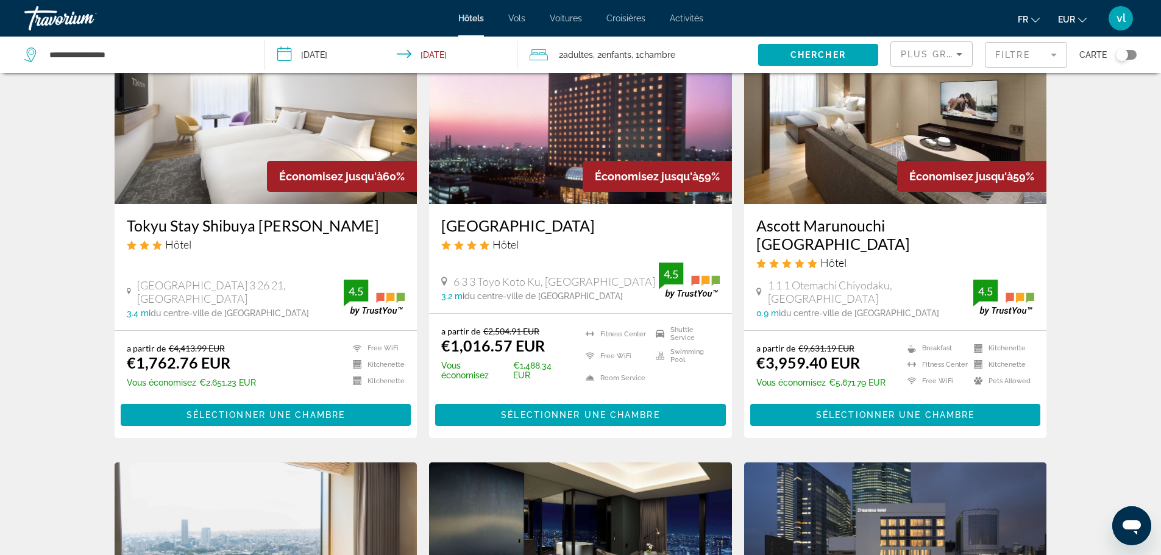
drag, startPoint x: 440, startPoint y: 223, endPoint x: 579, endPoint y: 226, distance: 139.6
click at [579, 226] on div "[GEOGRAPHIC_DATA] Hôtel 6 3 3 [GEOGRAPHIC_DATA], [GEOGRAPHIC_DATA] 3.2 mi du ce…" at bounding box center [580, 258] width 303 height 109
click at [587, 352] on li "Free WiFi" at bounding box center [615, 356] width 70 height 16
click at [534, 398] on div "a partir de €2,504.91 EUR €1,016.57 EUR Vous économisez €1,488.34 EUR [GEOGRAPH…" at bounding box center [580, 376] width 279 height 100
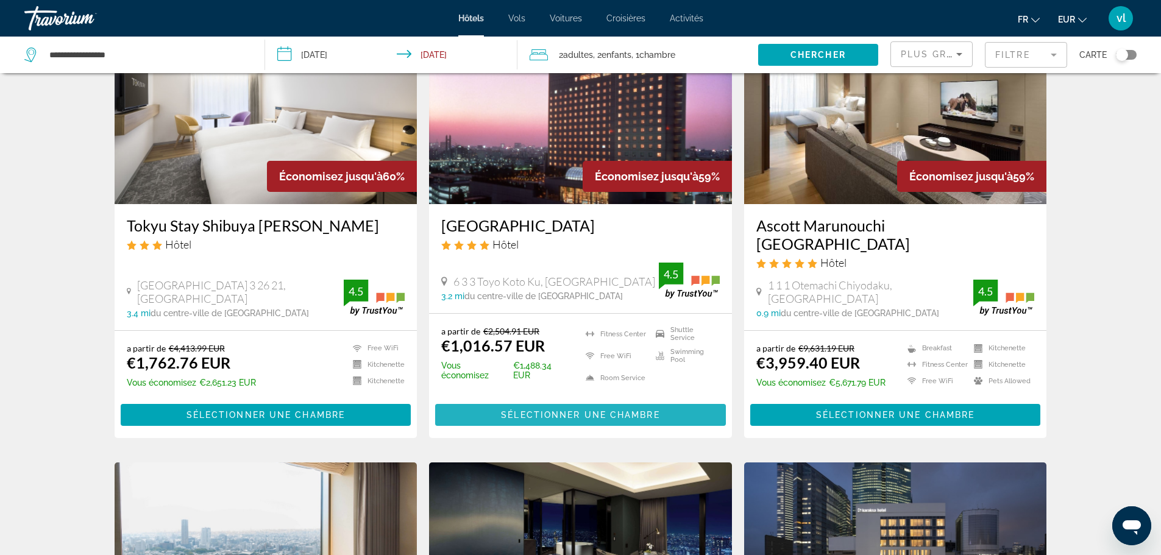
click at [534, 415] on span "Sélectionner une chambre" at bounding box center [580, 415] width 159 height 10
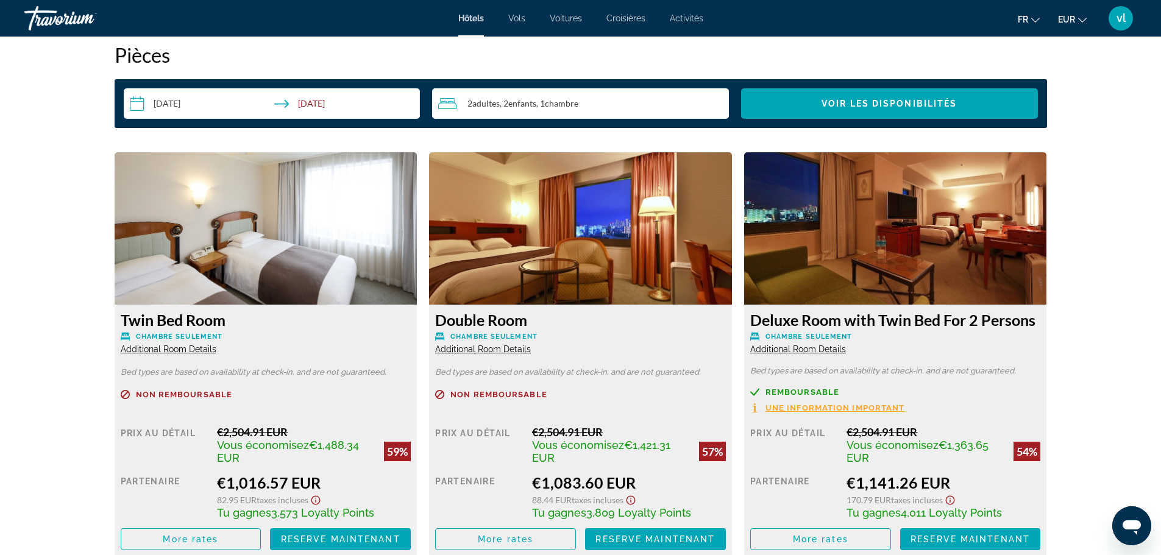
scroll to position [1578, 0]
